Goal: Transaction & Acquisition: Book appointment/travel/reservation

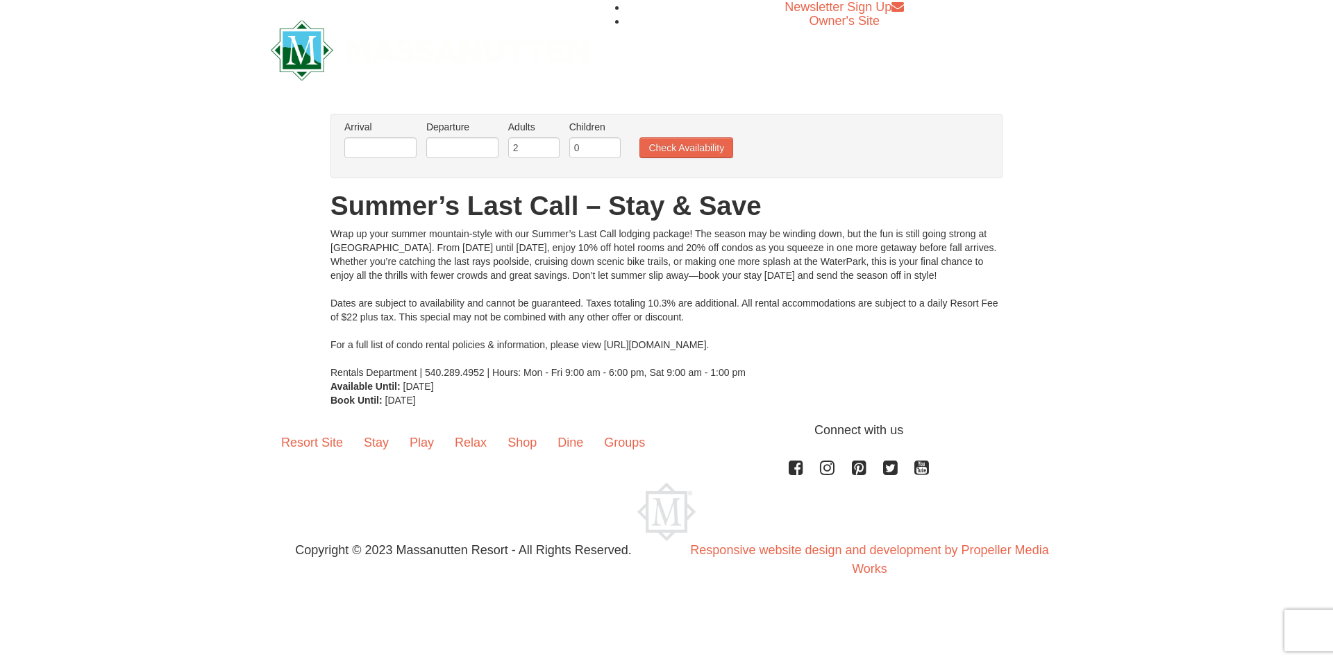
click at [245, 332] on div "× From: To: Adults: 2 Children: 0 Change Arrival Please format dates MM/DD/YYYY…" at bounding box center [666, 260] width 1333 height 321
click at [374, 450] on link "Stay" at bounding box center [376, 442] width 46 height 43
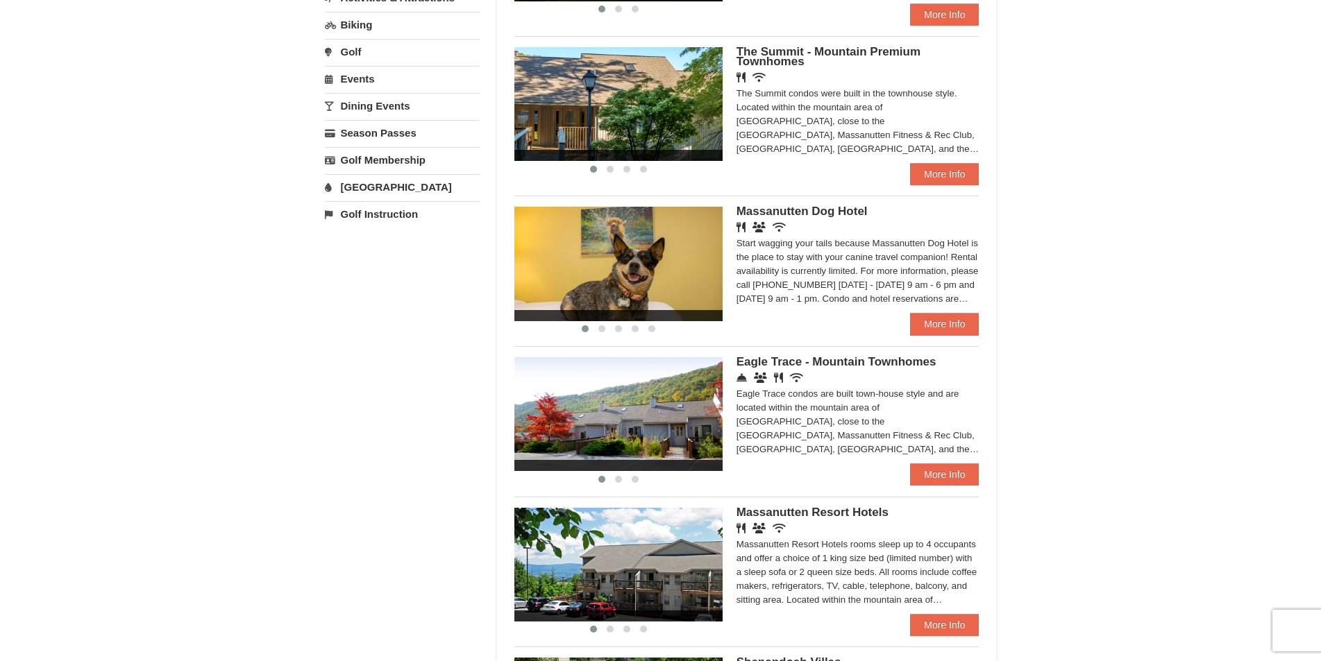
scroll to position [405, 0]
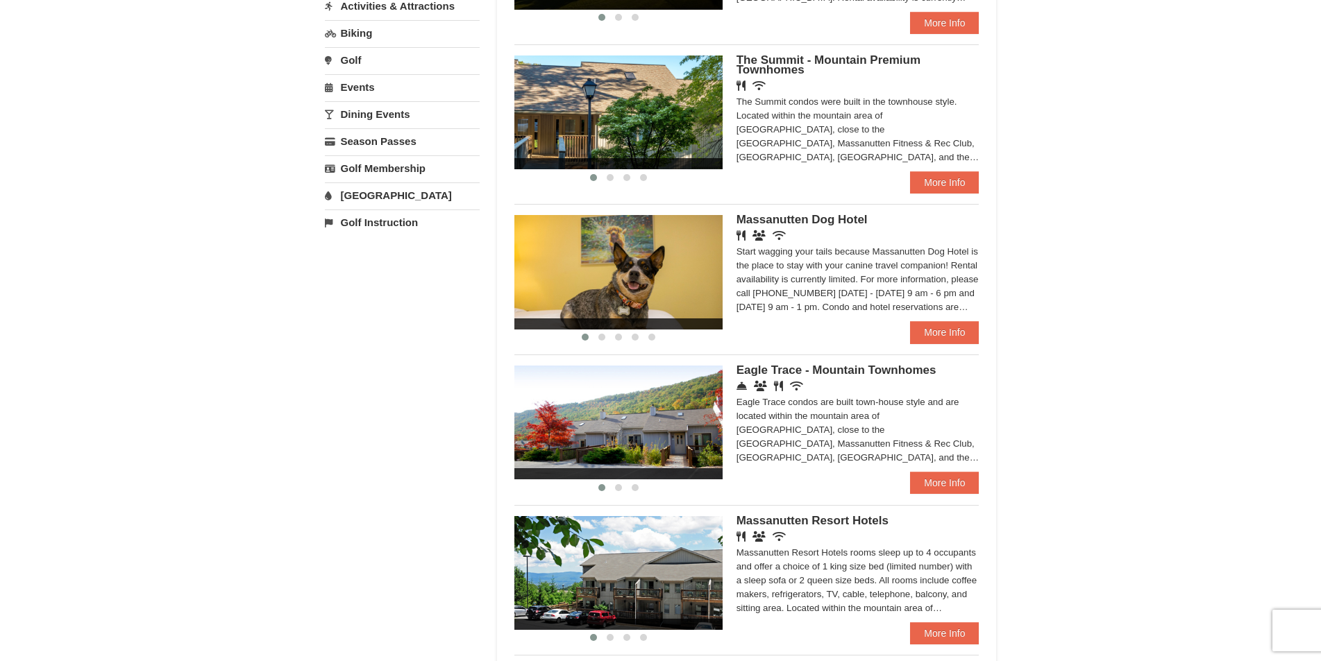
click at [1304, 229] on div "× Categories Map List Filter My Itinerary Questions? 1-540-289-9441 Lodging Arr…" at bounding box center [660, 244] width 1321 height 1200
click at [387, 539] on div "Lodging Arrival Please format dates MM/DD/YYYY Please format dates MM/DD/YYYY 0…" at bounding box center [661, 251] width 672 height 1124
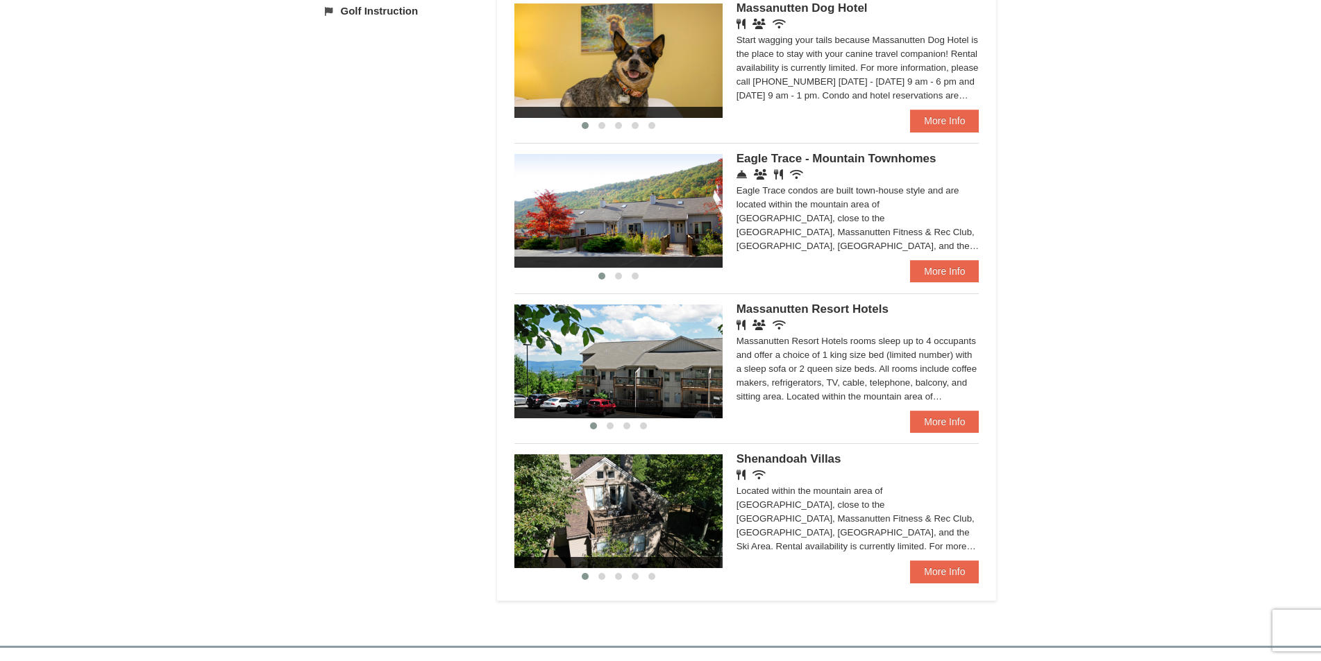
scroll to position [547, 0]
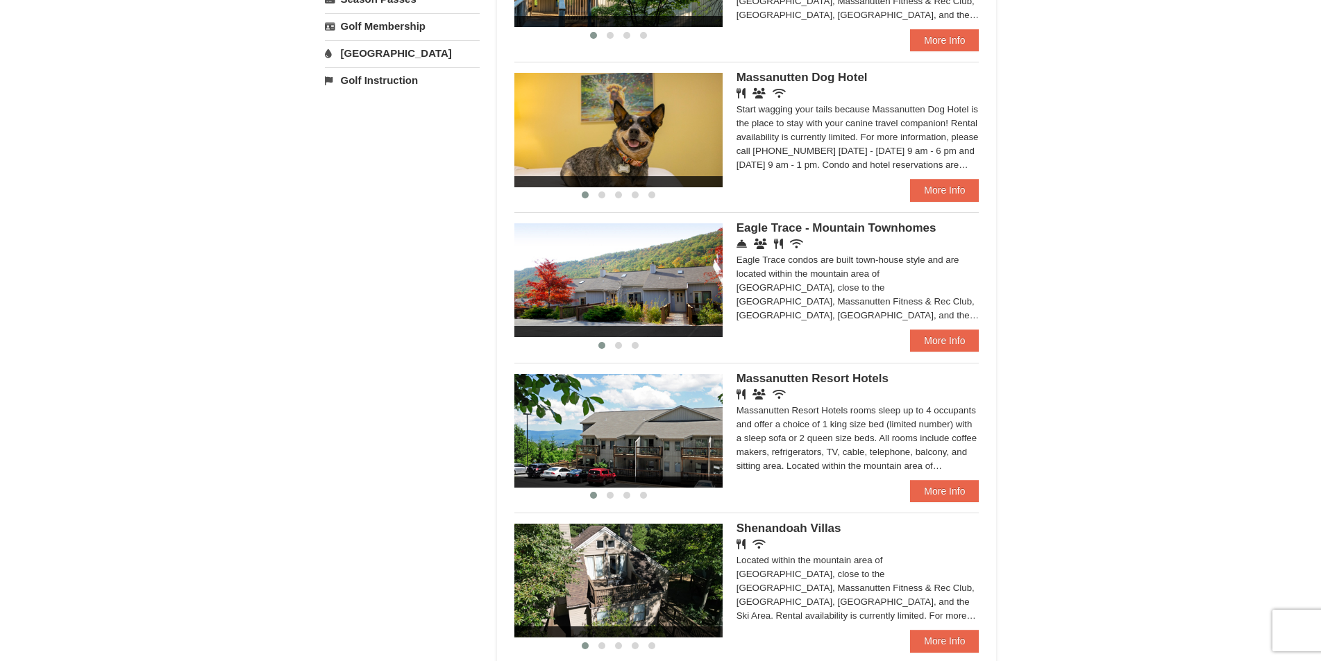
click at [1318, 271] on div "× Categories Map List Filter My Itinerary Questions? 1-540-289-9441 Lodging Arr…" at bounding box center [660, 102] width 1321 height 1200
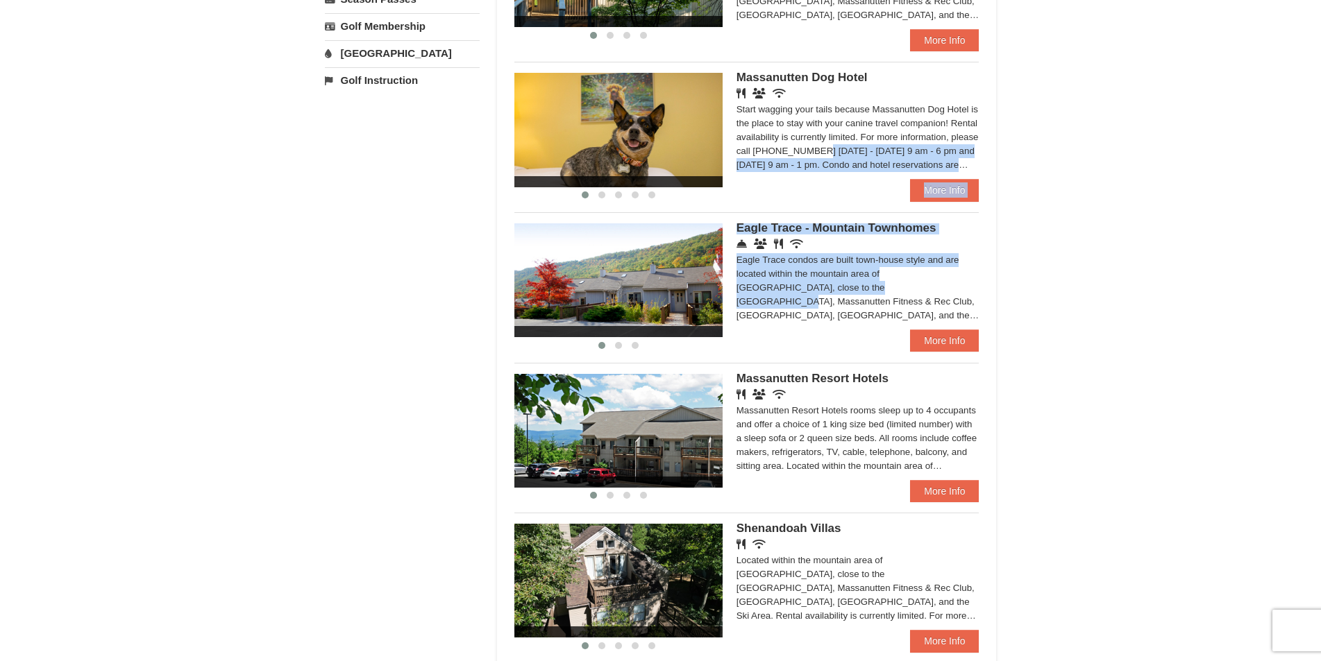
drag, startPoint x: 1318, startPoint y: 271, endPoint x: 1331, endPoint y: 144, distance: 128.3
click at [1321, 144] on html "Browser Not Supported We notice you are using a browser which will not provide …" at bounding box center [660, 251] width 1321 height 1596
click at [1271, 259] on div "× Categories Map List Filter My Itinerary Questions? 1-540-289-9441 Lodging Arr…" at bounding box center [660, 102] width 1321 height 1200
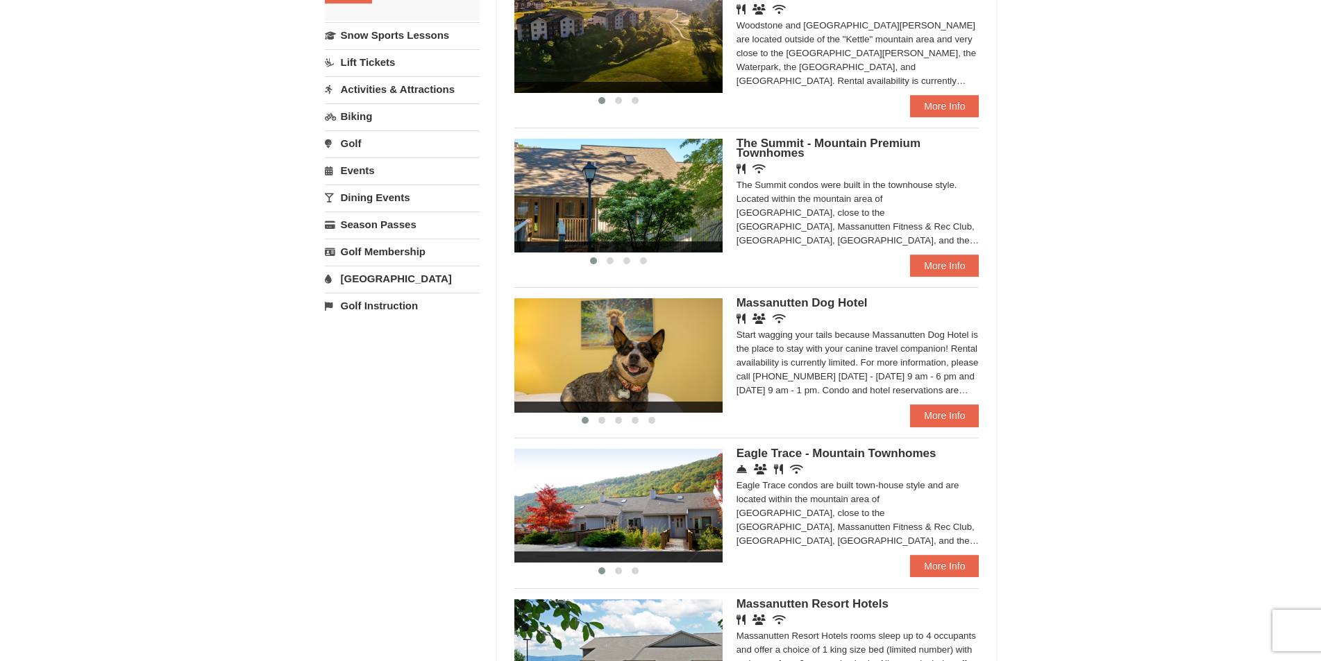
scroll to position [215, 0]
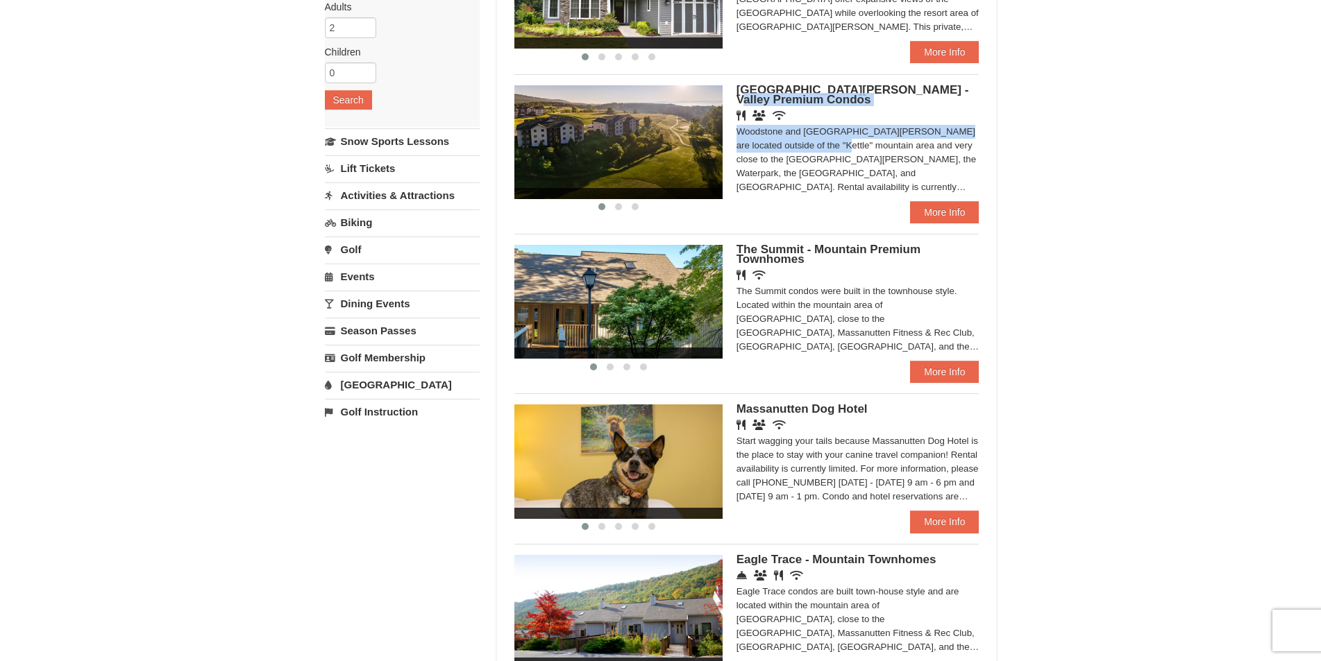
drag, startPoint x: 1311, startPoint y: 105, endPoint x: 1310, endPoint y: 92, distance: 12.5
click at [1310, 92] on div "× Categories Map List Filter My Itinerary Questions? 1-540-289-9441 Lodging Arr…" at bounding box center [660, 433] width 1321 height 1200
click at [1171, 175] on div "× Categories Map List Filter My Itinerary Questions? 1-540-289-9441 Lodging Arr…" at bounding box center [660, 433] width 1321 height 1200
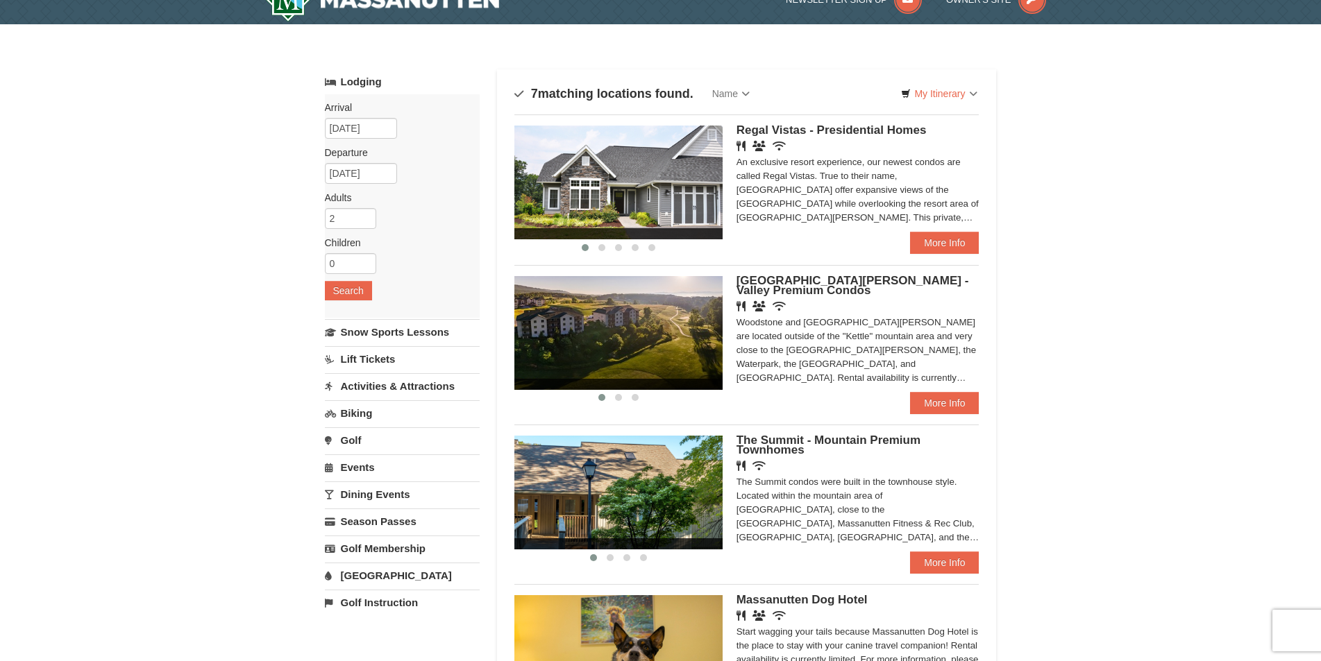
scroll to position [0, 0]
